Goal: Task Accomplishment & Management: Manage account settings

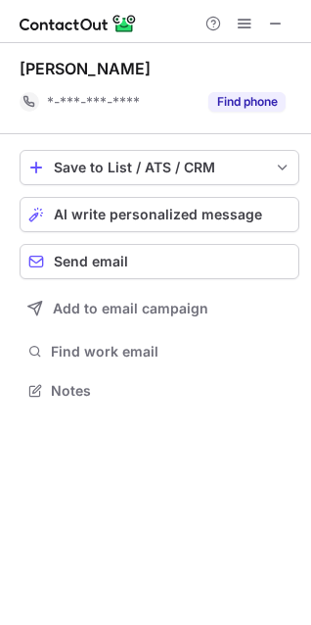
scroll to position [377, 311]
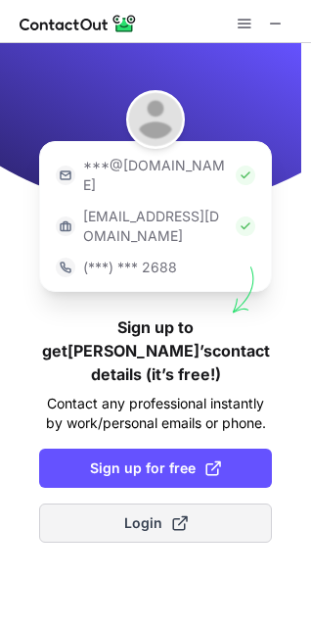
click at [116, 503] on button "Login" at bounding box center [155, 522] width 233 height 39
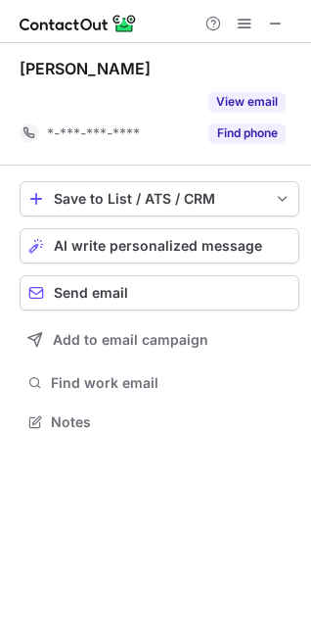
scroll to position [377, 311]
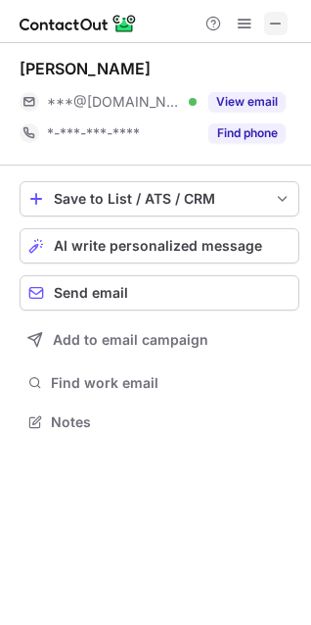
click at [277, 22] on span at bounding box center [276, 24] width 16 height 16
